Goal: Navigation & Orientation: Find specific page/section

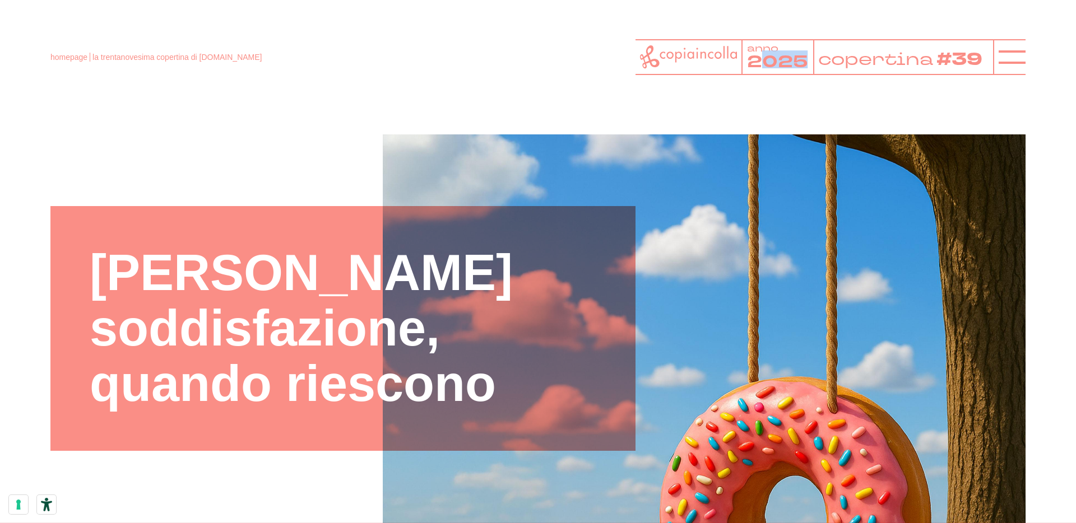
drag, startPoint x: 766, startPoint y: 59, endPoint x: 815, endPoint y: 57, distance: 49.4
click at [815, 57] on div "anno 2025 copertina #39" at bounding box center [813, 57] width 357 height 36
click at [798, 82] on header "homepage la trentanovesima copertina di [DOMAIN_NAME] anno 2025 copertina #39" at bounding box center [538, 44] width 1076 height 89
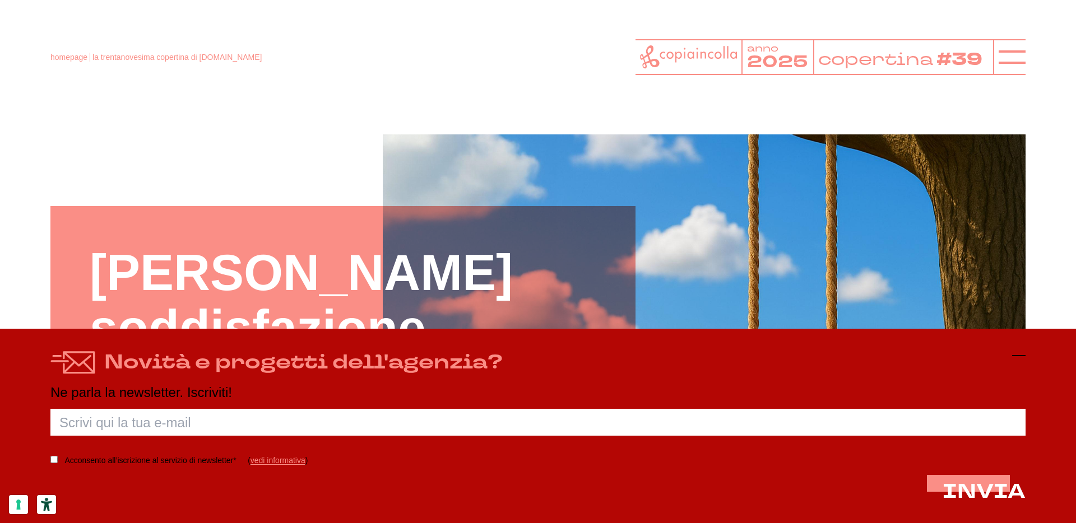
click at [1021, 352] on icon at bounding box center [1018, 355] width 13 height 13
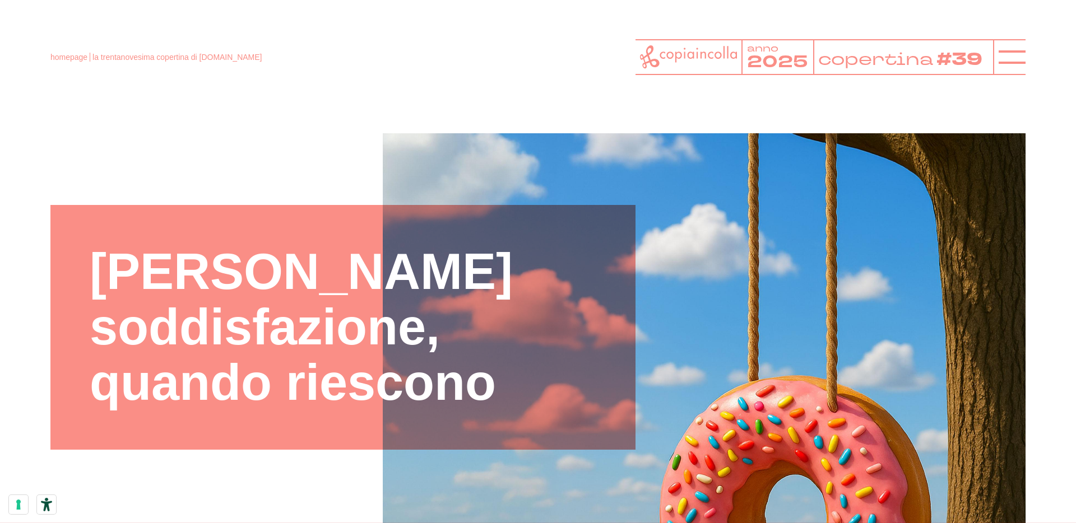
scroll to position [1, 0]
click at [675, 56] on icon at bounding box center [688, 56] width 97 height 23
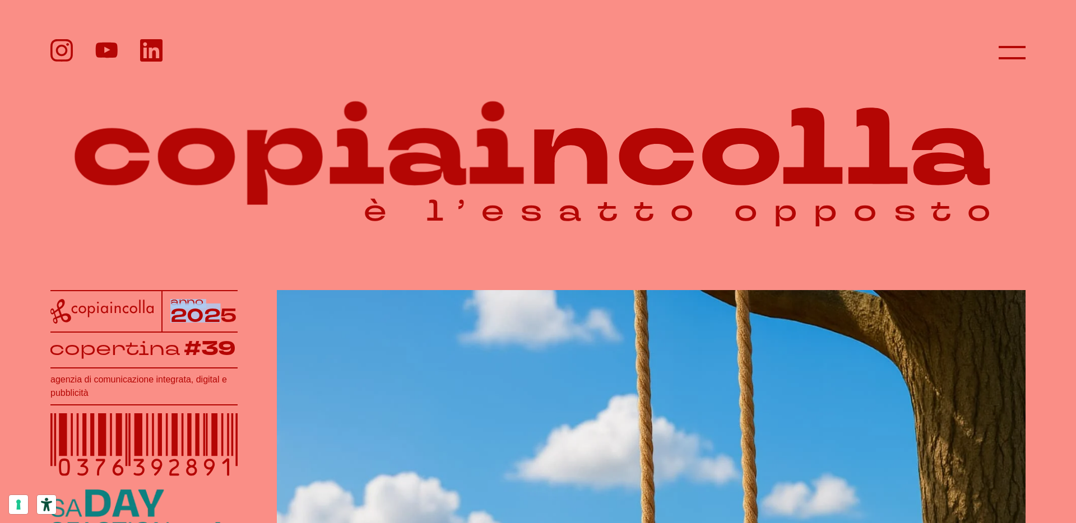
drag, startPoint x: 226, startPoint y: 306, endPoint x: 231, endPoint y: 259, distance: 46.8
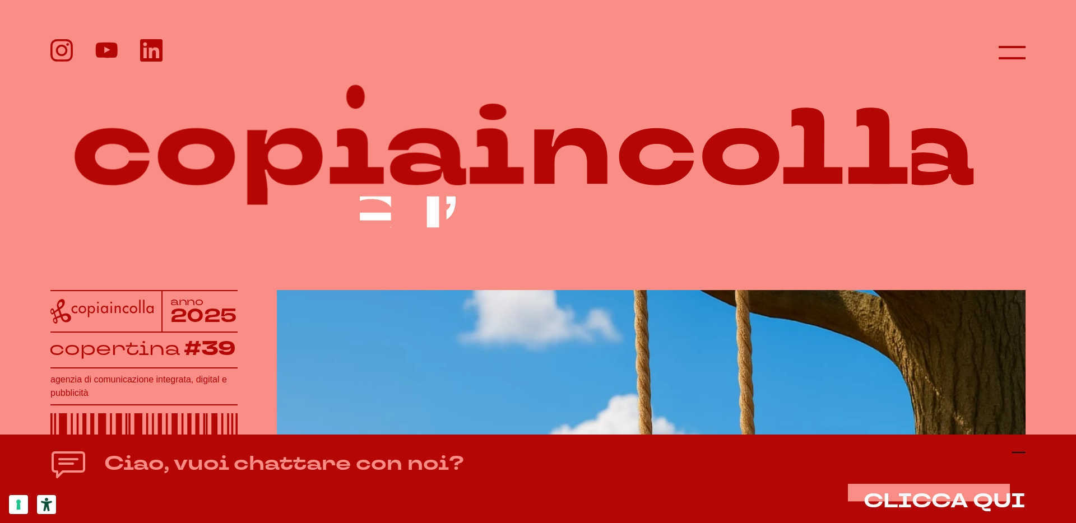
click at [1022, 455] on icon at bounding box center [1018, 452] width 13 height 13
